Goal: Go to known website: Go to known website

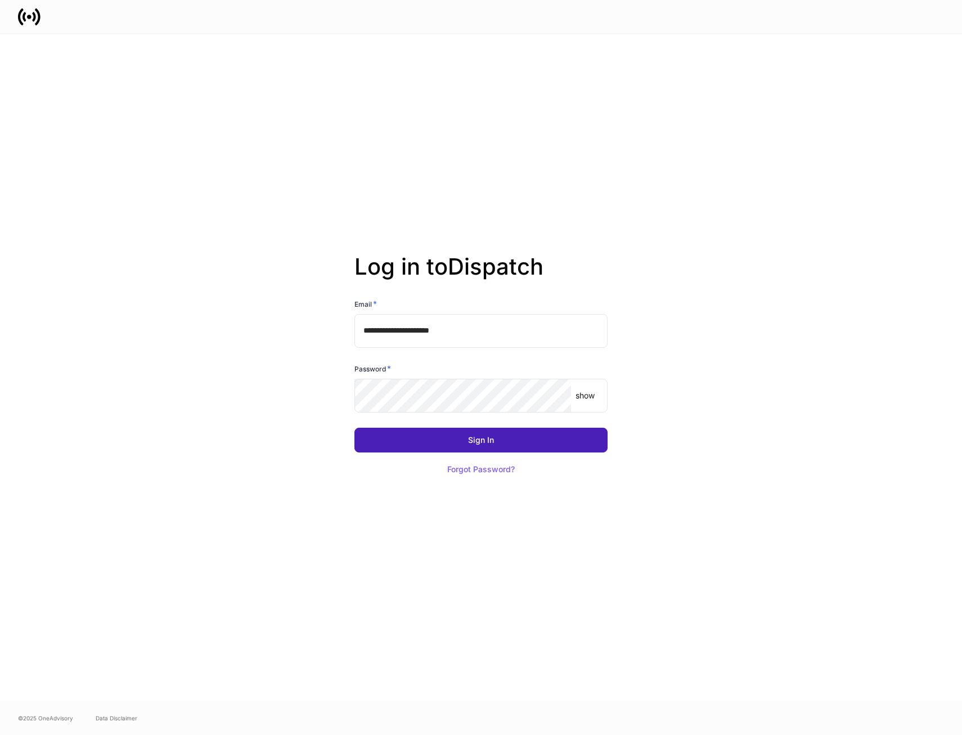
click at [486, 445] on button "Sign In" at bounding box center [480, 440] width 253 height 25
